Goal: Check status: Check status

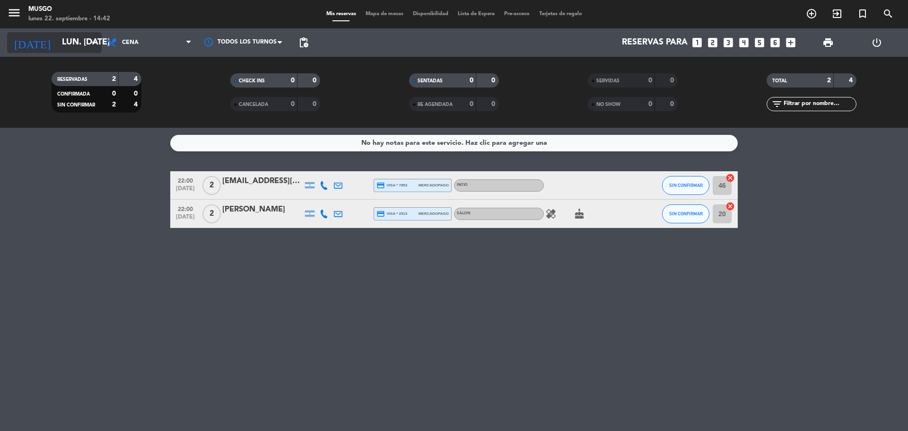
click at [68, 46] on input "lun. [DATE]" at bounding box center [112, 42] width 110 height 19
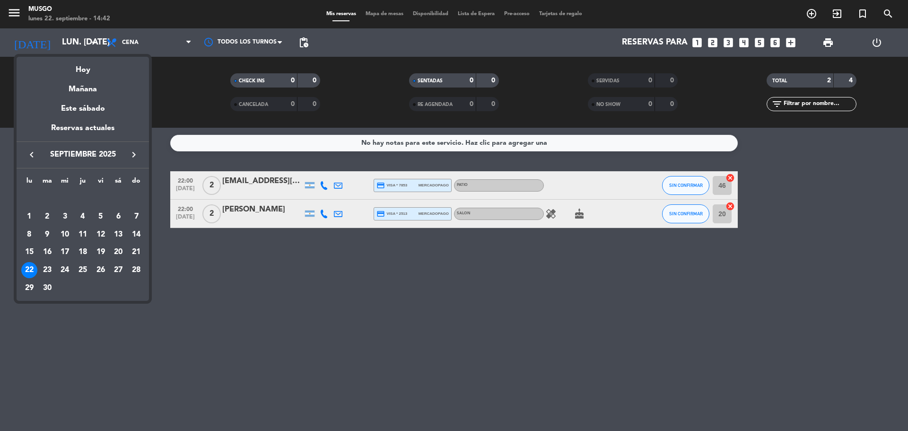
click at [30, 271] on div "22" at bounding box center [29, 270] width 16 height 16
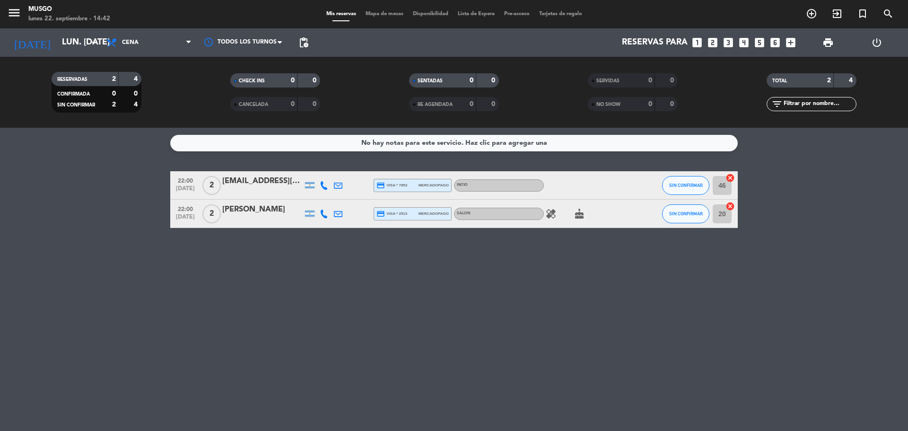
click at [541, 216] on div "SALON" at bounding box center [499, 214] width 90 height 12
click at [549, 214] on icon "healing" at bounding box center [550, 213] width 11 height 11
click at [258, 176] on div "[EMAIL_ADDRESS][DOMAIN_NAME]" at bounding box center [262, 181] width 80 height 12
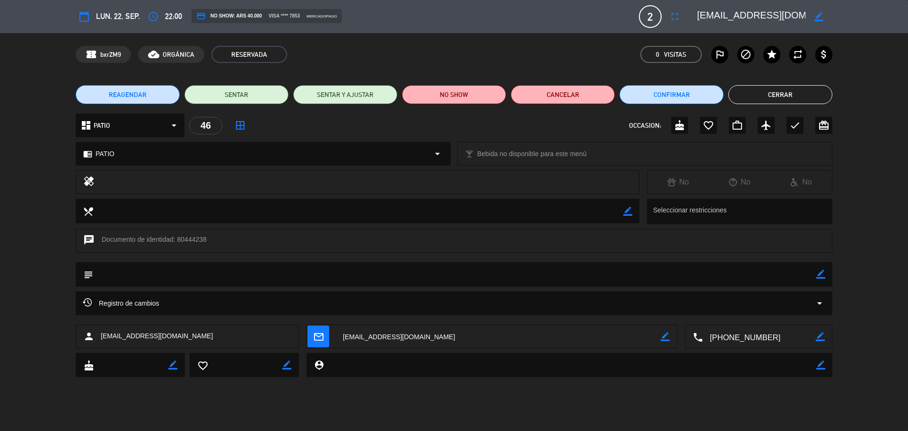
click at [760, 95] on button "Cerrar" at bounding box center [781, 94] width 104 height 19
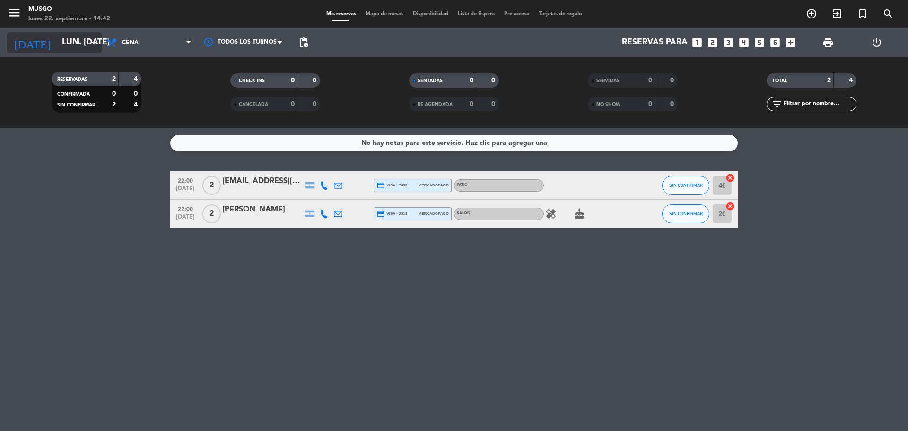
click at [66, 43] on input "lun. [DATE]" at bounding box center [112, 42] width 110 height 19
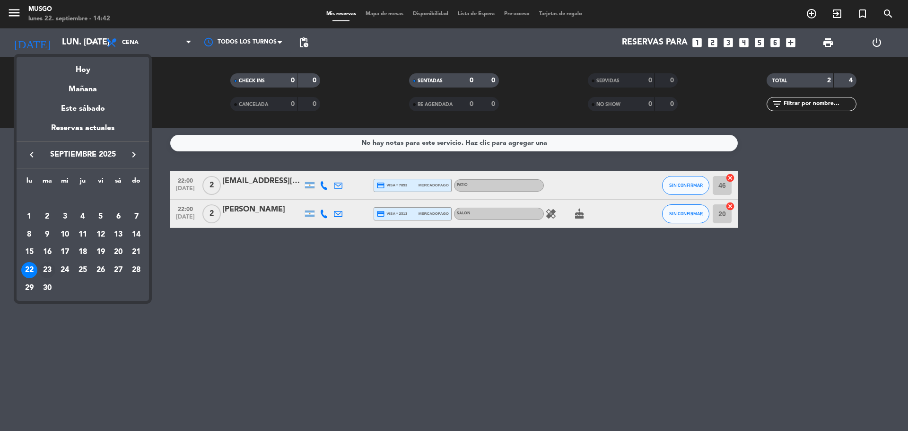
click at [47, 271] on div "23" at bounding box center [47, 270] width 16 height 16
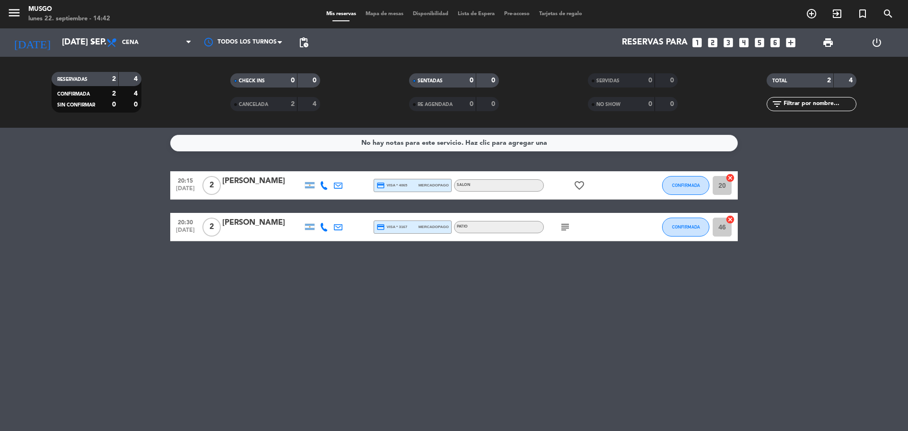
click at [568, 228] on icon "subject" at bounding box center [565, 226] width 11 height 11
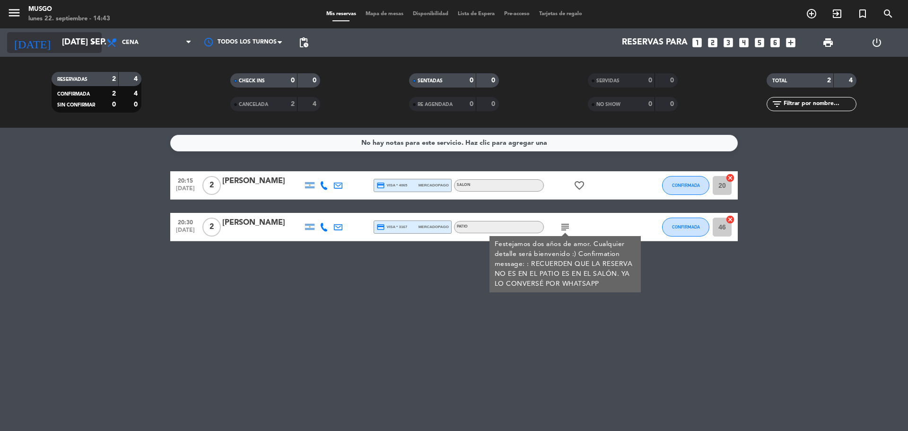
click at [72, 53] on div "[DATE] [DATE] sep. arrow_drop_down" at bounding box center [54, 42] width 95 height 21
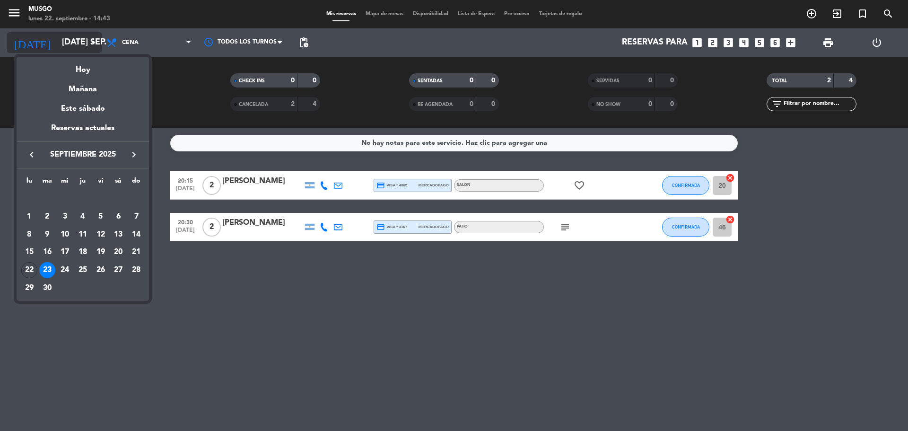
click at [72, 53] on div "semana que viene esta semana semana previa misma semana del año anterior Hoy Ma…" at bounding box center [83, 176] width 132 height 249
click at [63, 261] on td "24" at bounding box center [65, 270] width 18 height 18
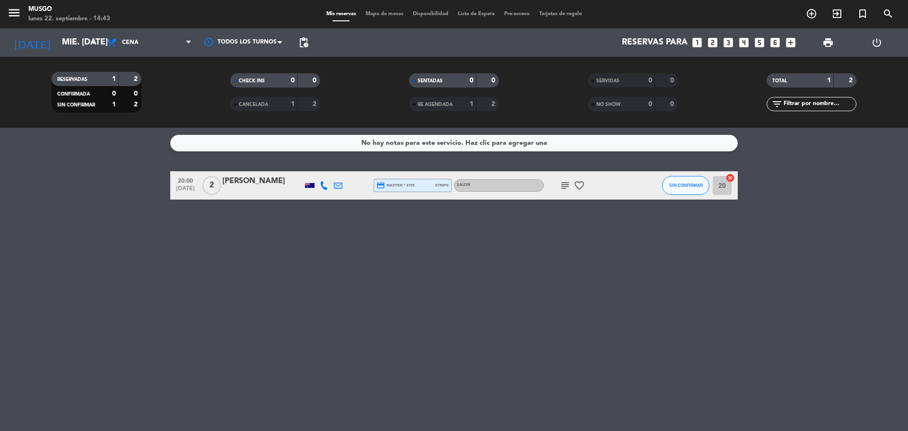
click at [64, 57] on div "RESERVADAS 1 2 CONFIRMADA 0 0 SIN CONFIRMAR 1 2 CHECK INS 0 0 CANCELADA 1 2 SEN…" at bounding box center [454, 92] width 908 height 71
click at [566, 188] on icon "subject" at bounding box center [565, 185] width 11 height 11
click at [81, 55] on div "[DATE] mié. [DATE] arrow_drop_down" at bounding box center [54, 42] width 95 height 28
click at [76, 47] on input "mié. [DATE]" at bounding box center [112, 42] width 110 height 19
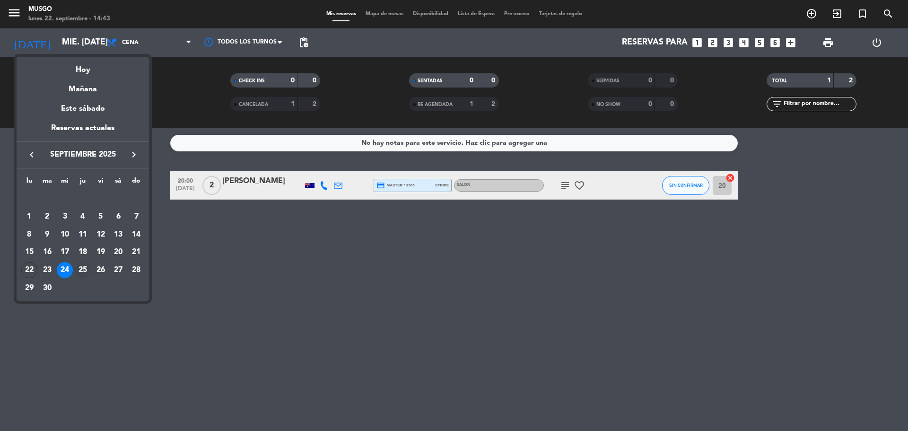
click at [91, 267] on td "25" at bounding box center [83, 270] width 18 height 18
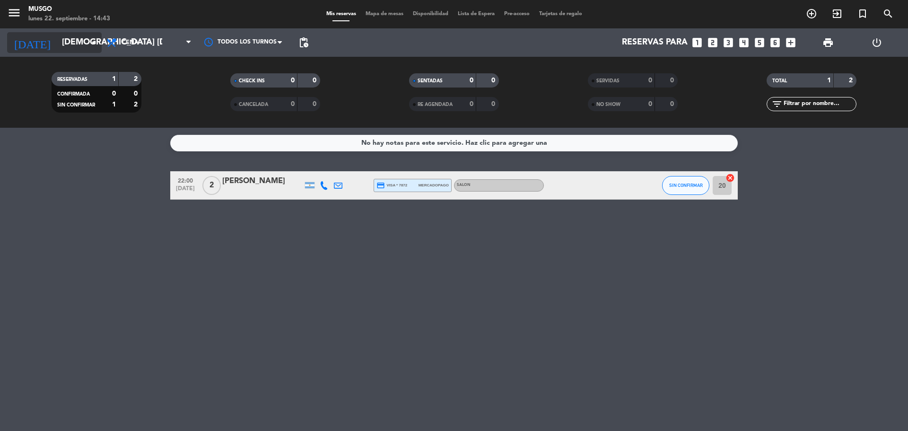
click at [68, 36] on input "[DEMOGRAPHIC_DATA] [DATE]" at bounding box center [112, 42] width 110 height 19
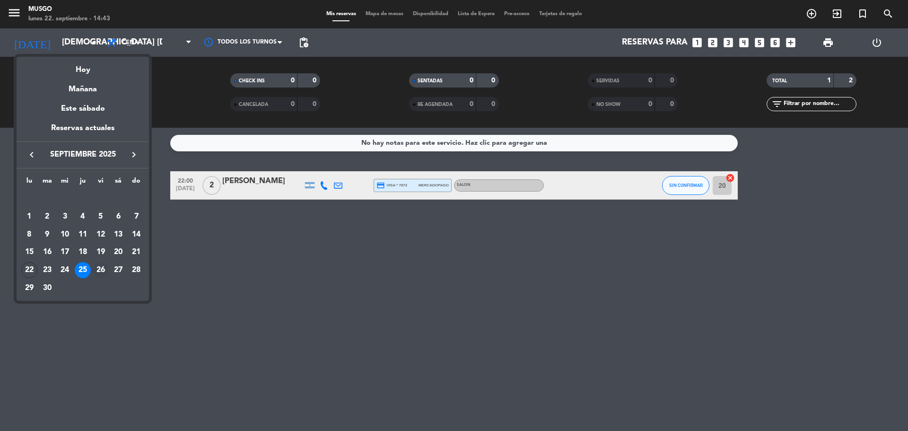
click at [99, 273] on div "26" at bounding box center [101, 270] width 16 height 16
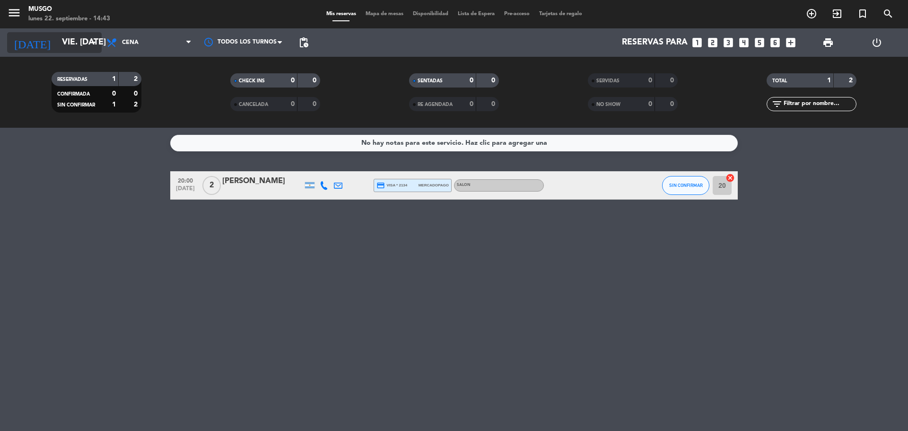
click at [64, 50] on input "vie. [DATE]" at bounding box center [112, 42] width 110 height 19
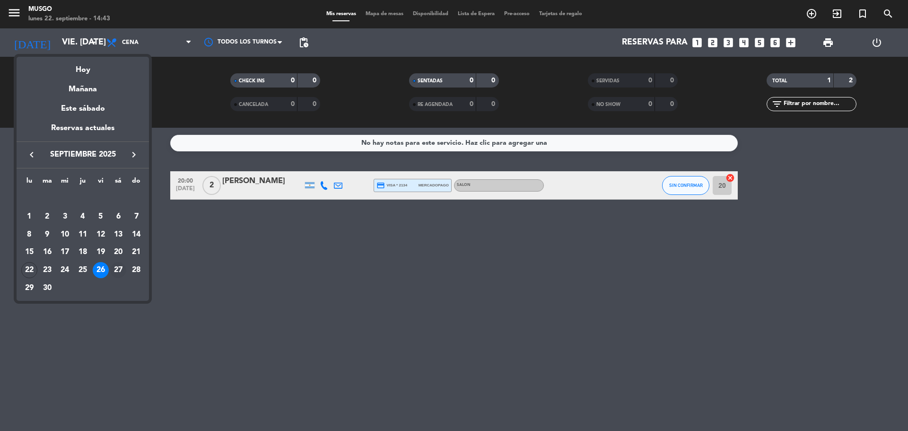
click at [122, 272] on div "27" at bounding box center [118, 270] width 16 height 16
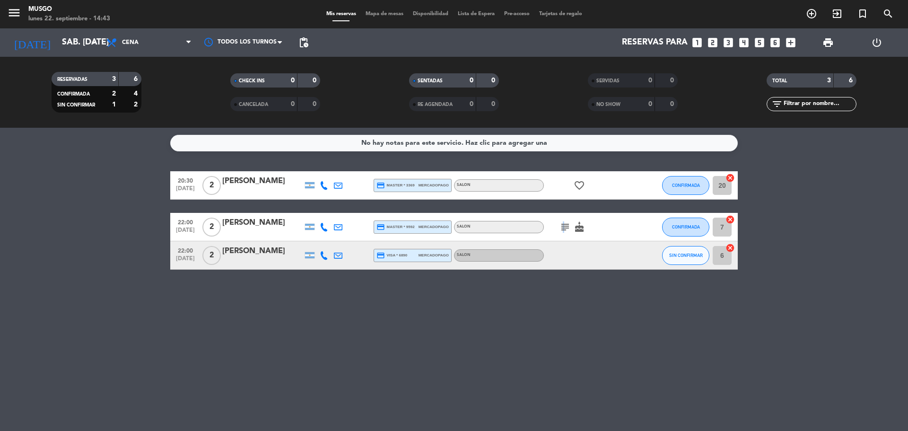
click at [562, 226] on icon "subject" at bounding box center [565, 226] width 11 height 11
click at [59, 41] on input "sáb. [DATE]" at bounding box center [112, 42] width 110 height 19
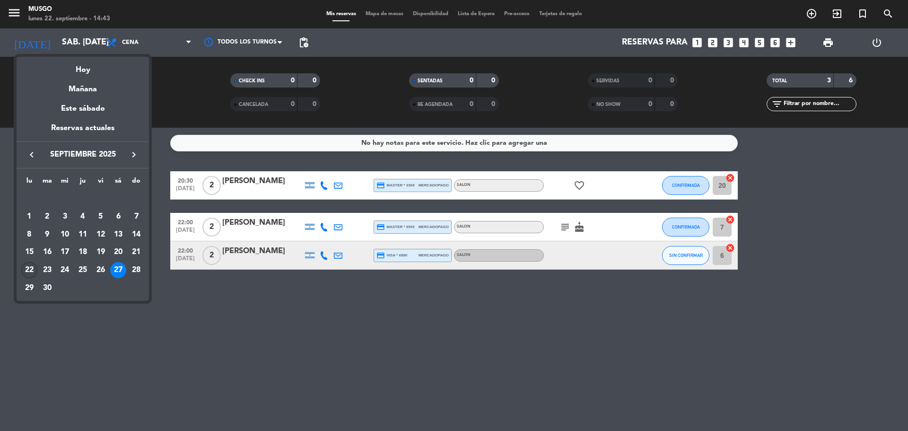
click at [25, 271] on div "22" at bounding box center [29, 270] width 16 height 16
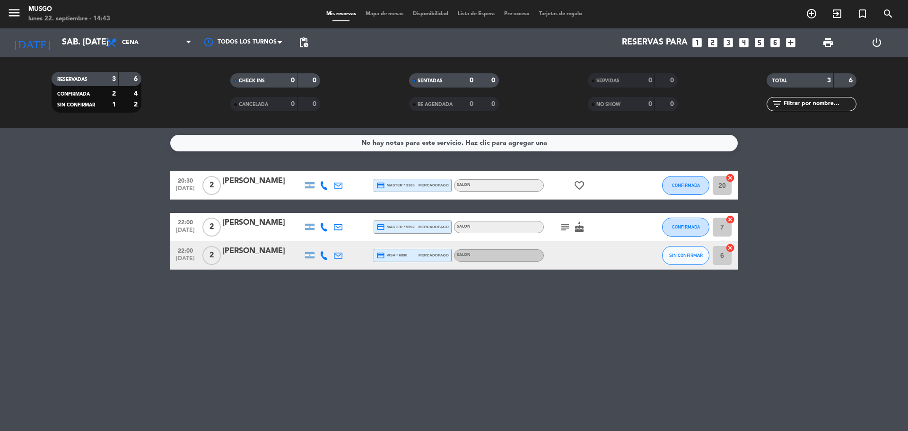
type input "lun. [DATE]"
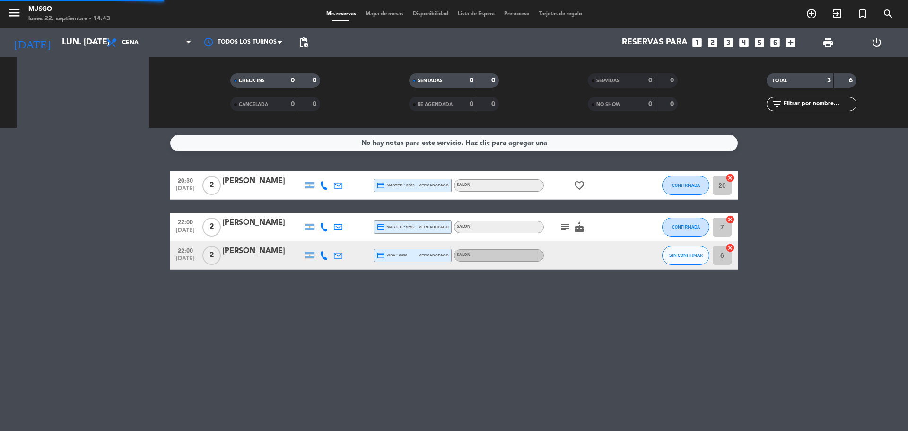
click at [25, 271] on div "No hay notas para este servicio. Haz clic para agregar una 20:30 [DATE] 2 [PERS…" at bounding box center [454, 279] width 908 height 303
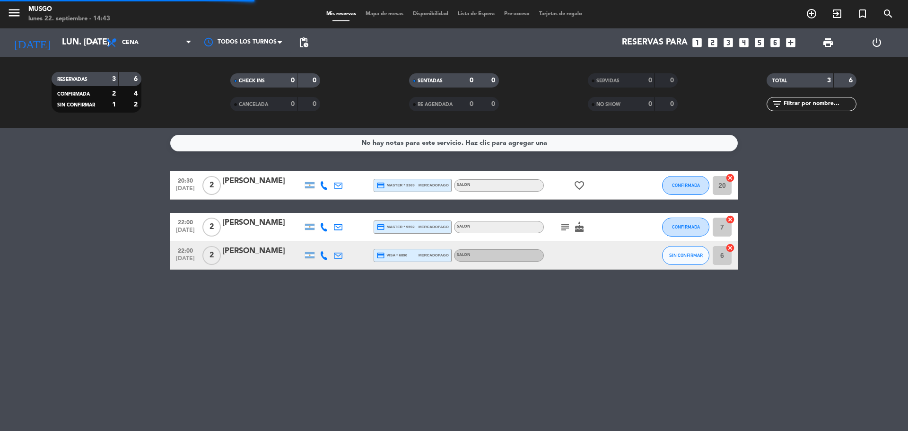
click at [70, 197] on bookings-row "20:30 [DATE] 2 [PERSON_NAME] credit_card master * 3369 mercadopago SALON favori…" at bounding box center [454, 220] width 908 height 98
